Goal: Information Seeking & Learning: Learn about a topic

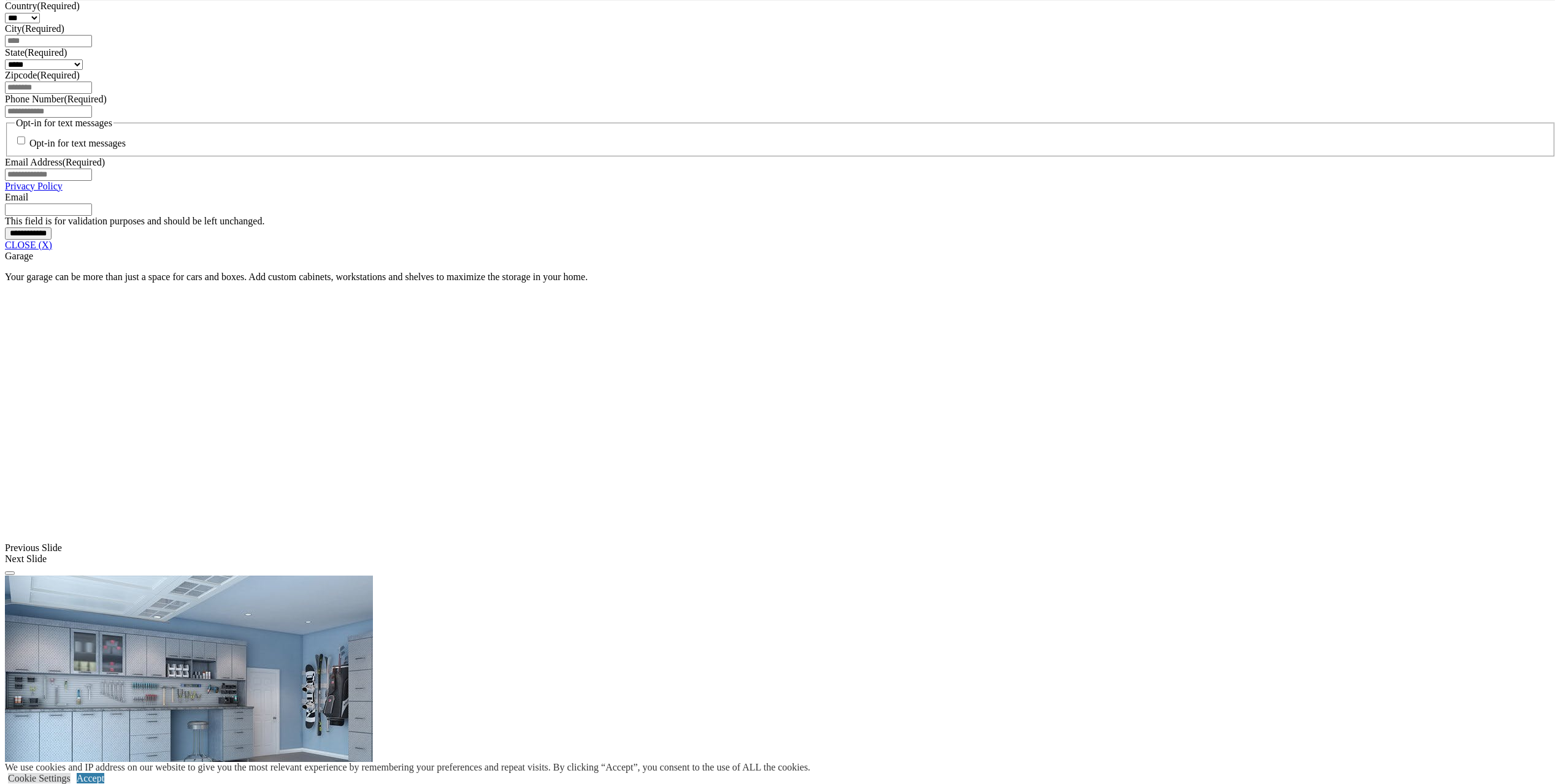
scroll to position [981, 0]
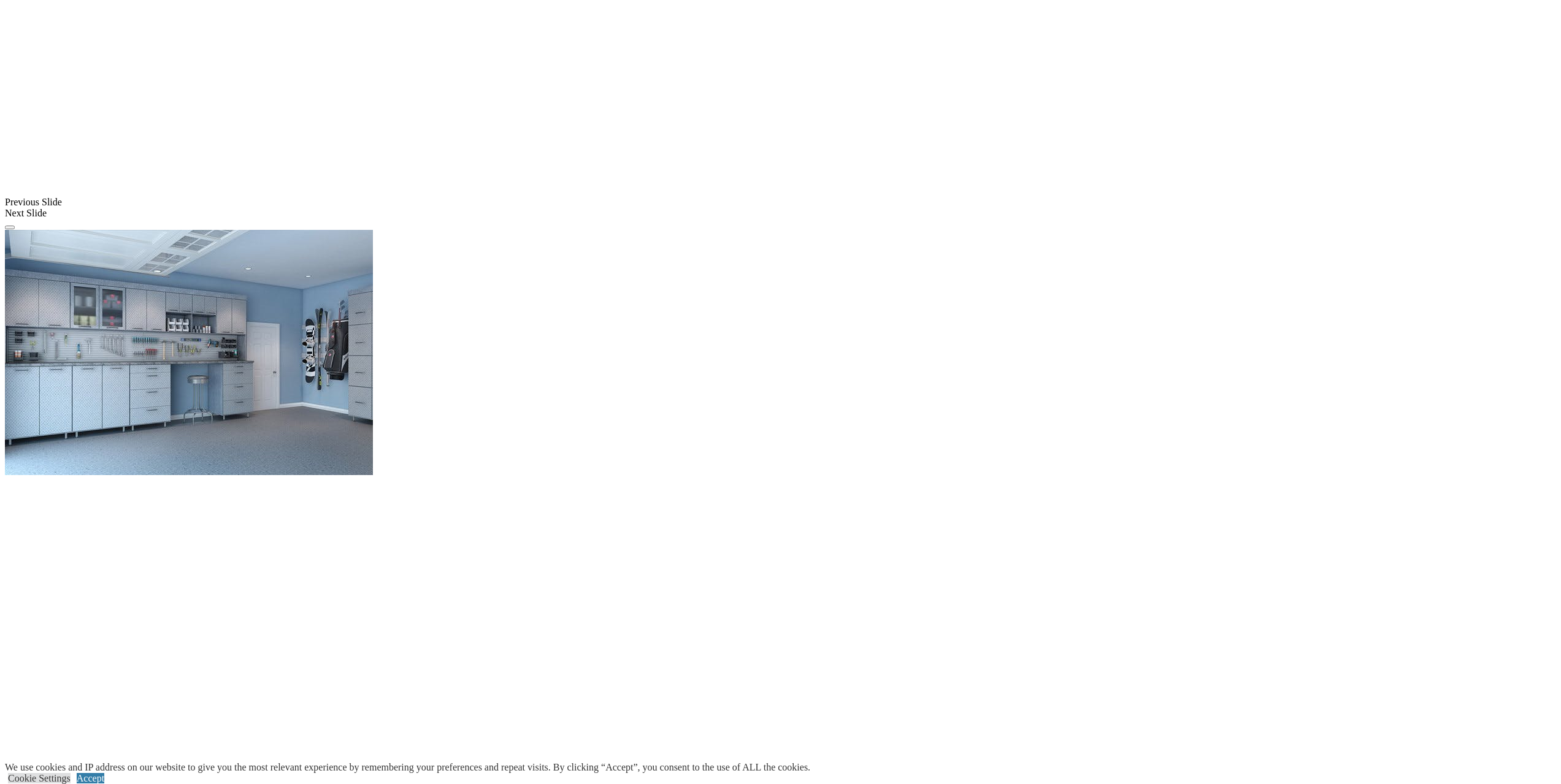
scroll to position [1288, 0]
